Goal: Navigation & Orientation: Understand site structure

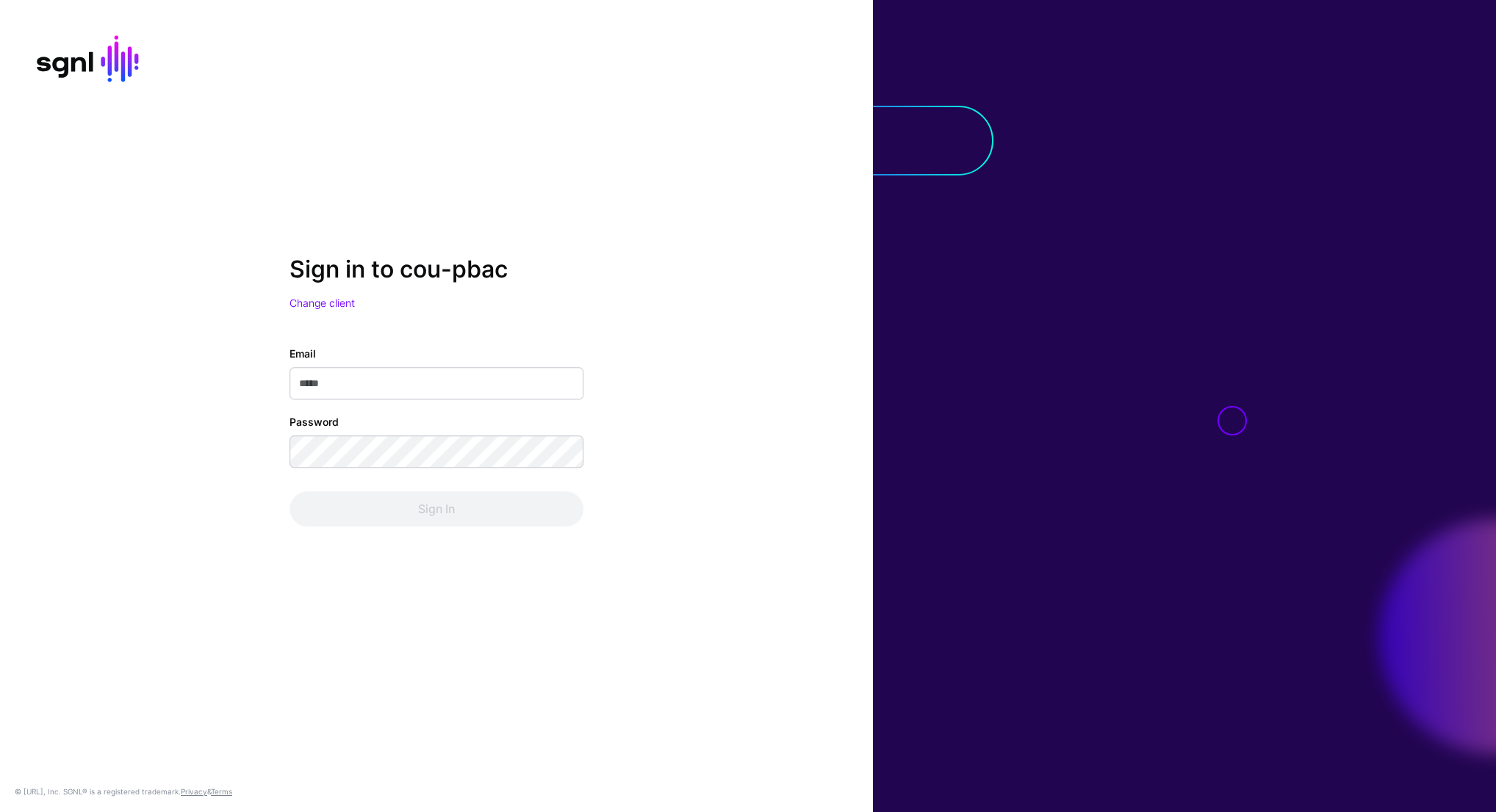
click at [360, 378] on input "Email" at bounding box center [436, 383] width 294 height 32
type input "**********"
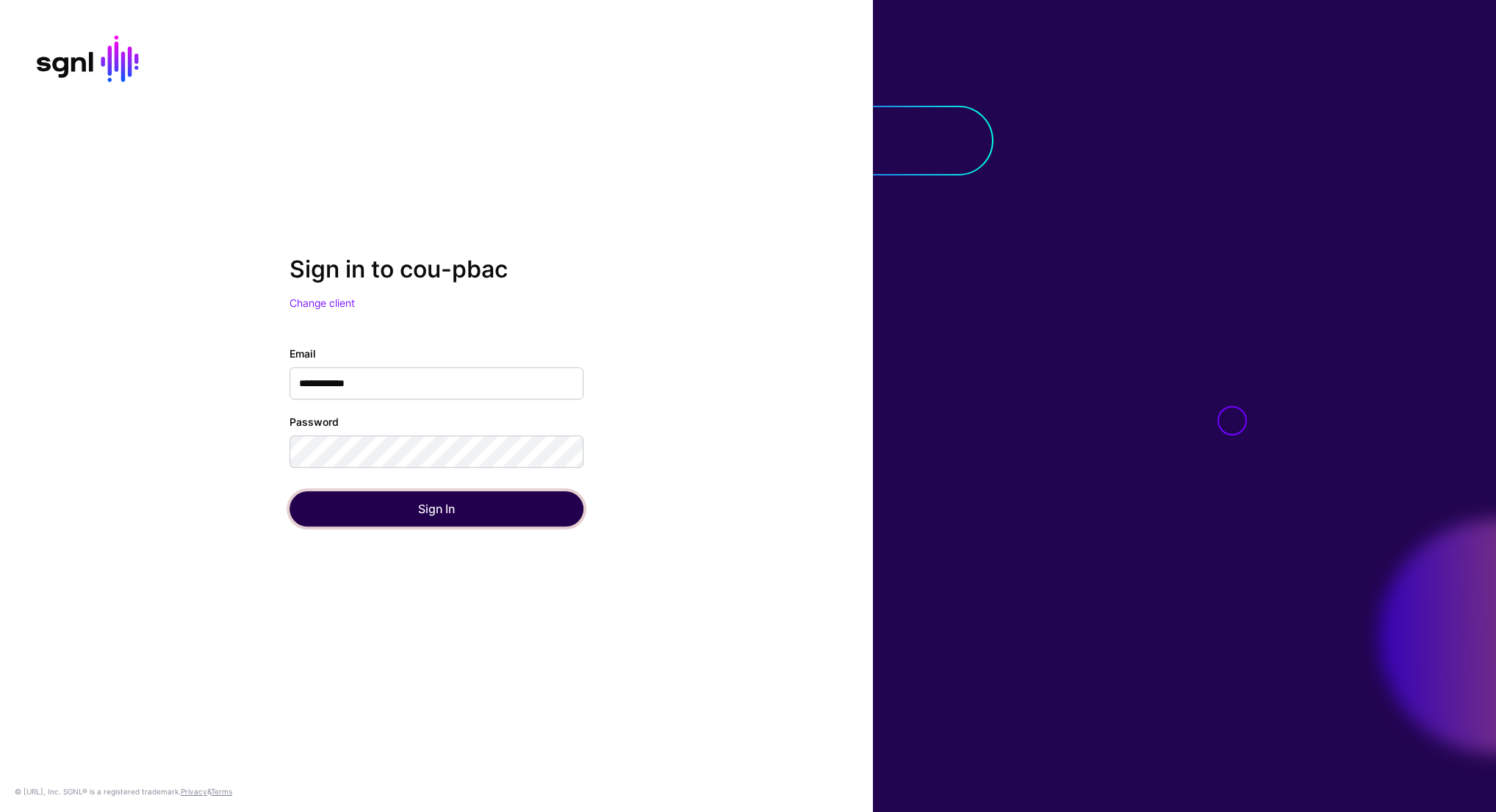
click at [434, 515] on button "Sign In" at bounding box center [436, 509] width 294 height 35
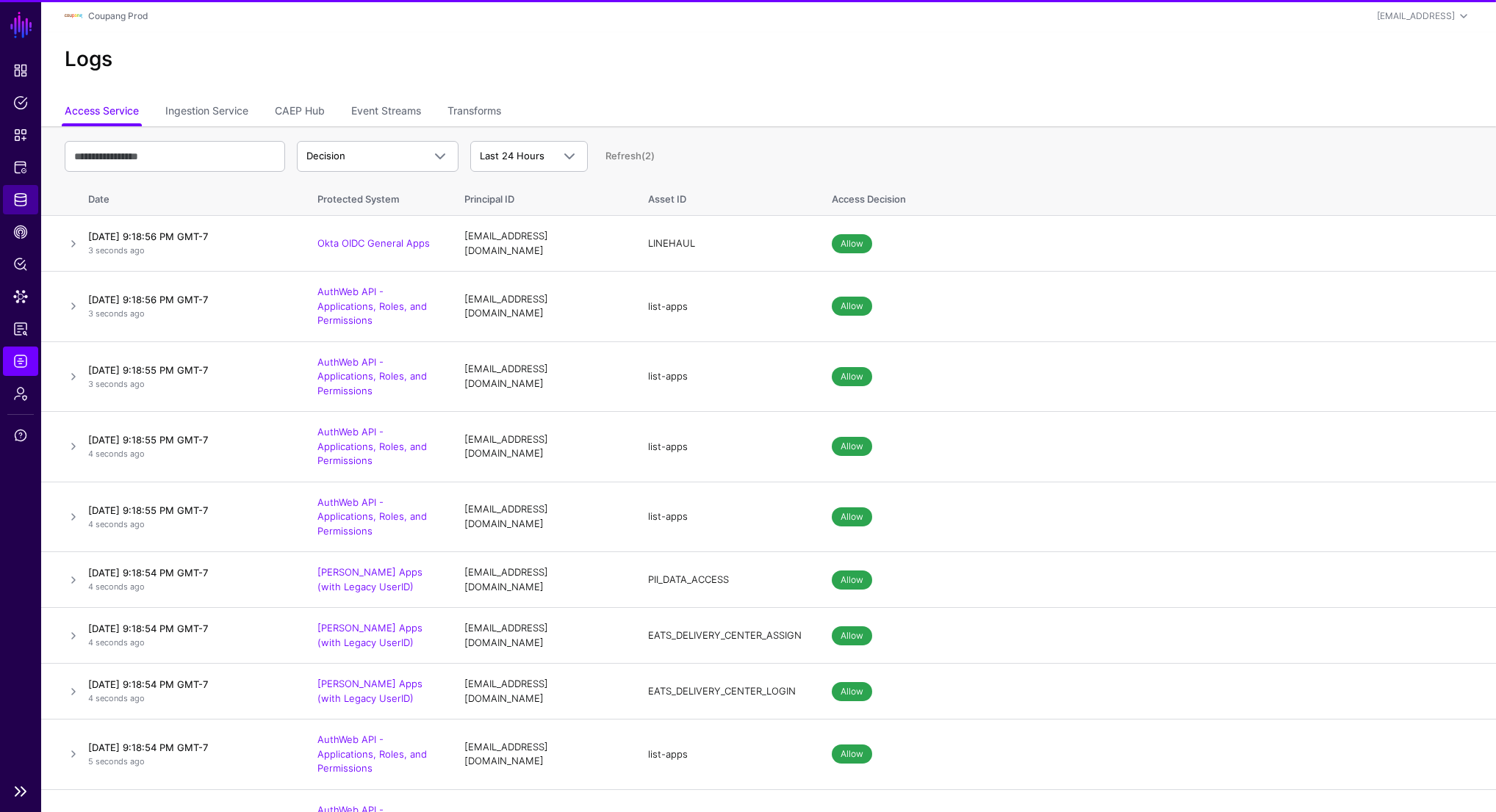
click at [19, 199] on span "Identity Data Fabric" at bounding box center [20, 200] width 15 height 15
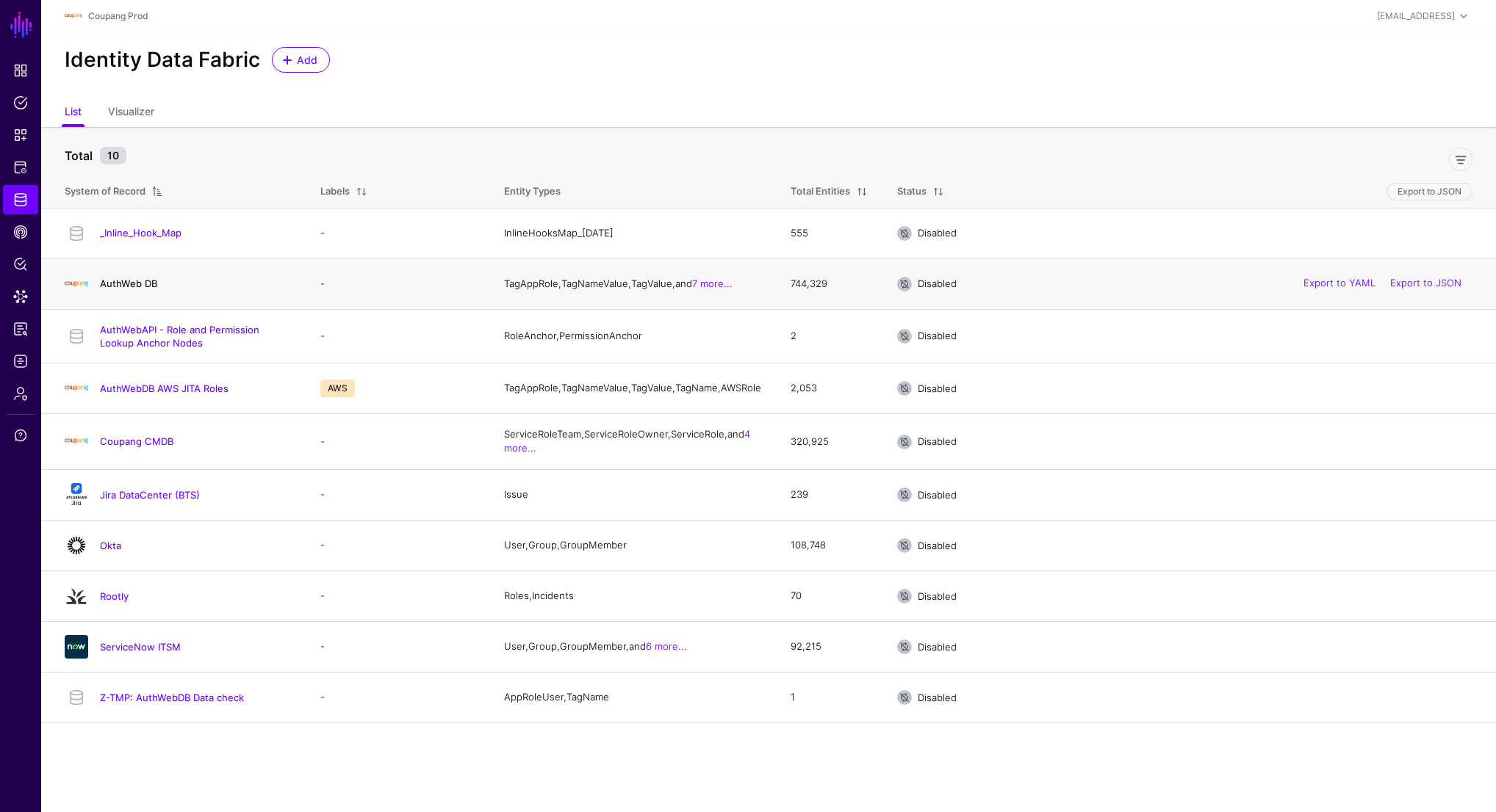
click at [133, 284] on link "AuthWeb DB" at bounding box center [129, 283] width 57 height 12
click at [18, 168] on span "Protected Systems" at bounding box center [20, 168] width 15 height 15
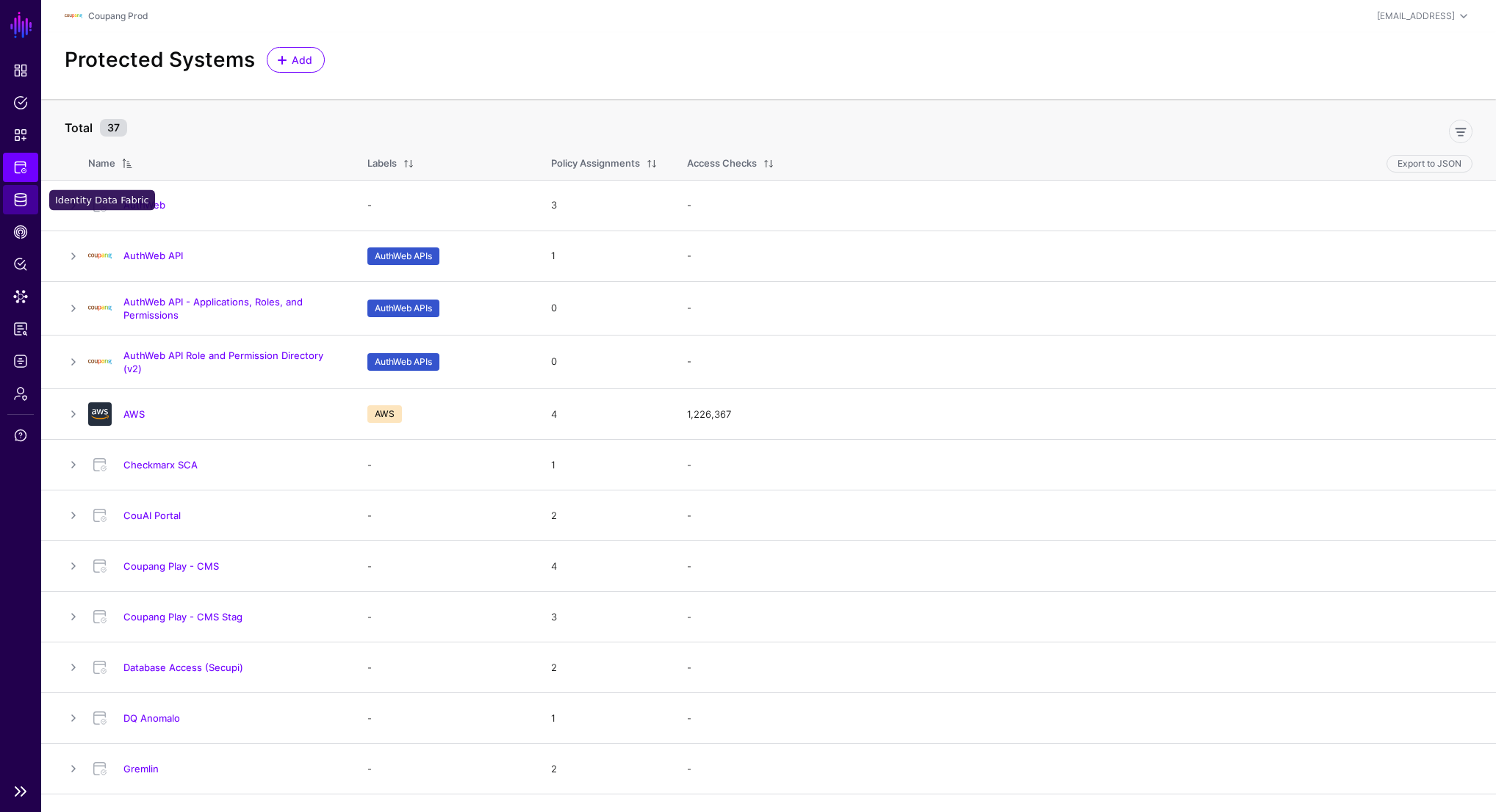
click at [19, 197] on span "Identity Data Fabric" at bounding box center [20, 200] width 15 height 15
